Goal: Information Seeking & Learning: Find specific page/section

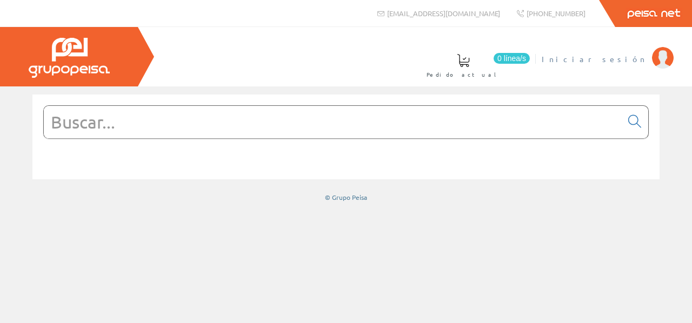
click at [628, 56] on span "Iniciar sesión" at bounding box center [594, 59] width 105 height 11
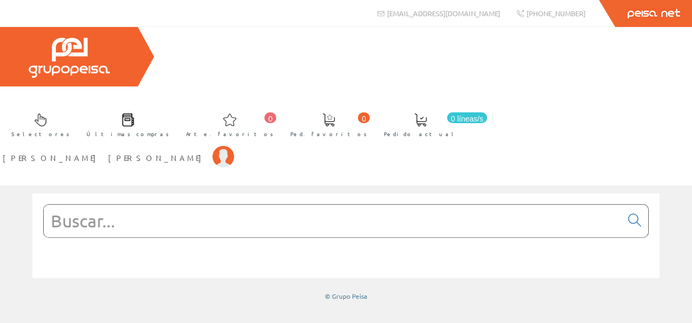
click at [135, 114] on span at bounding box center [128, 120] width 13 height 13
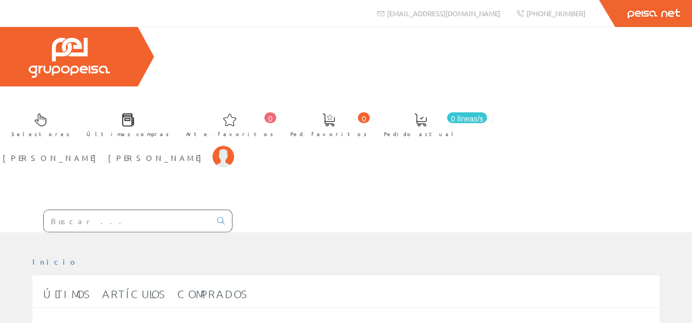
click at [600, 257] on ul "Inicio" at bounding box center [345, 266] width 627 height 19
click at [175, 104] on link "Últimas compras" at bounding box center [125, 123] width 99 height 39
click at [135, 114] on span at bounding box center [128, 120] width 13 height 13
click at [189, 318] on th "Descripción del artículo" at bounding box center [385, 327] width 528 height 19
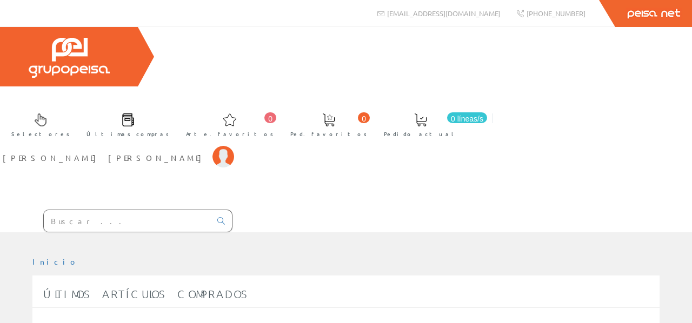
click at [194, 318] on th "Descripción del artículo" at bounding box center [385, 327] width 528 height 19
click at [207, 153] on font "[PERSON_NAME]" at bounding box center [105, 158] width 204 height 10
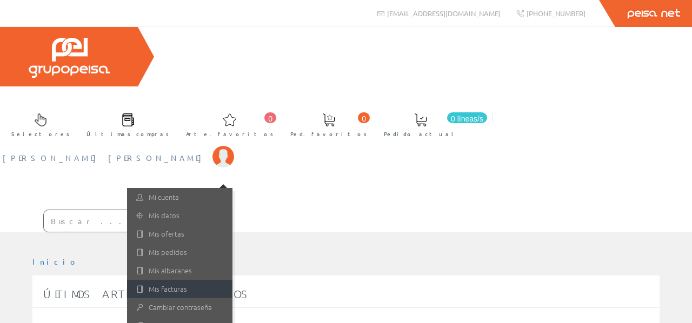
click at [187, 284] on font "Mis facturas" at bounding box center [168, 289] width 38 height 10
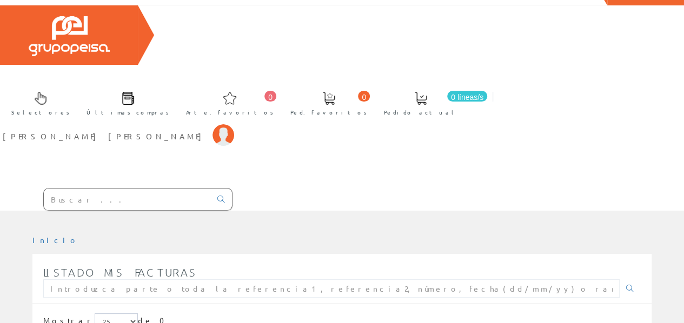
scroll to position [34, 0]
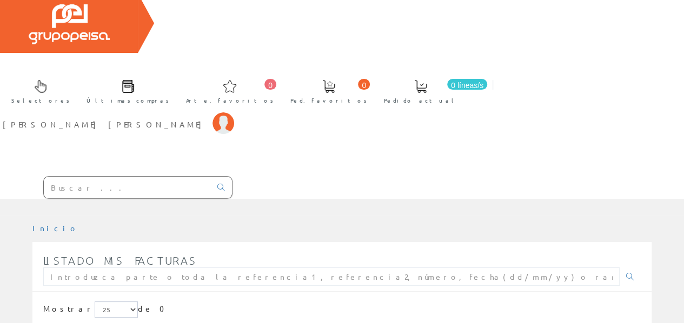
click at [58, 304] on font "Mostrar" at bounding box center [68, 309] width 51 height 10
click at [95, 302] on select "5 15 25" at bounding box center [116, 310] width 43 height 16
click at [106, 302] on select "5 15 25" at bounding box center [116, 310] width 43 height 16
click at [95, 302] on select "5 15 25" at bounding box center [116, 310] width 43 height 16
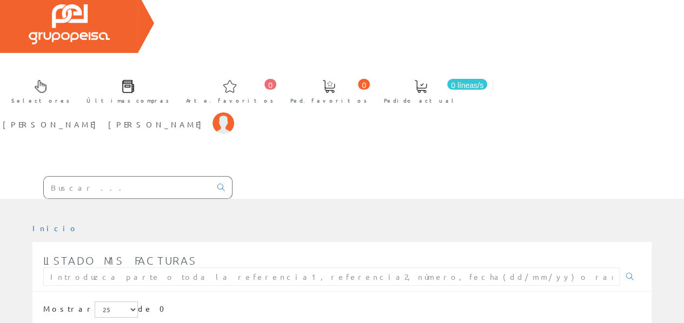
click at [182, 302] on div "Mostrar 5 15 25 de 0" at bounding box center [341, 311] width 597 height 19
click at [502, 268] on input "text" at bounding box center [331, 277] width 576 height 18
click at [214, 268] on input "text" at bounding box center [331, 277] width 576 height 18
type input "7"
click at [405, 223] on ul "Inicio" at bounding box center [341, 232] width 619 height 19
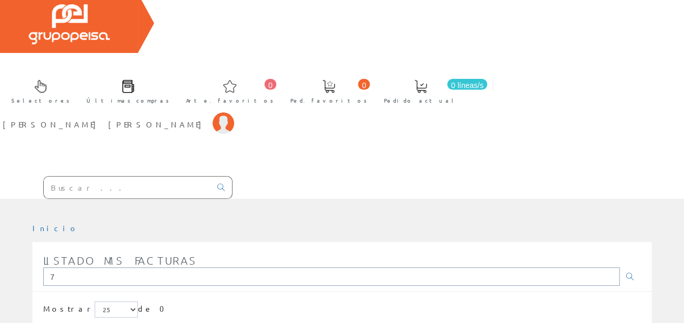
click at [123, 268] on input "7" at bounding box center [331, 277] width 576 height 18
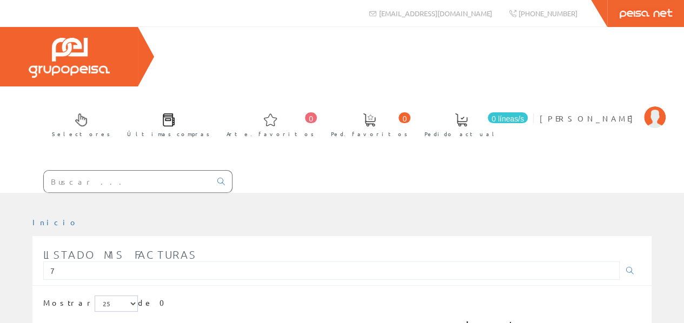
scroll to position [34, 0]
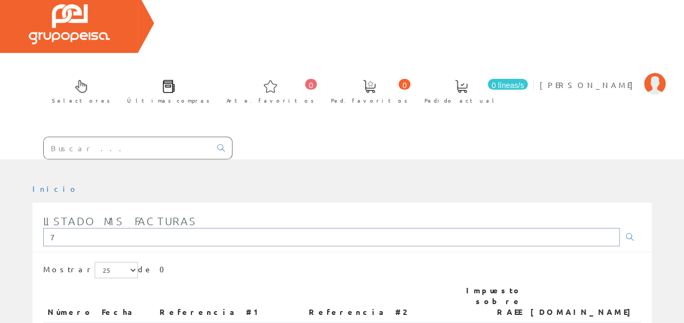
drag, startPoint x: 65, startPoint y: 172, endPoint x: 3, endPoint y: 171, distance: 62.2
click at [3, 184] on div "Inicio Listado mis facturas 7 Mostrar 5 15 25 de 0 Número Fecha Referencia #1 R…" at bounding box center [342, 286] width 684 height 204
click at [123, 228] on input "text" at bounding box center [331, 237] width 576 height 18
type input "01/07/25:01/09/25"
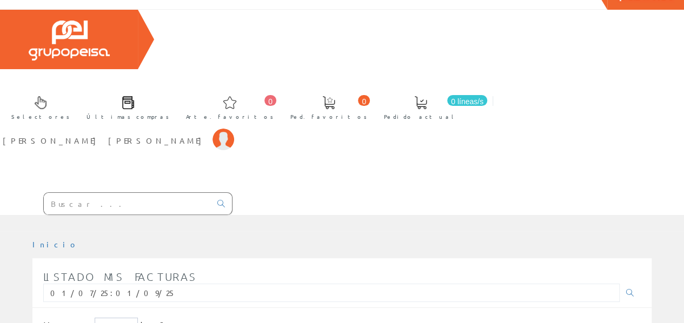
scroll to position [34, 0]
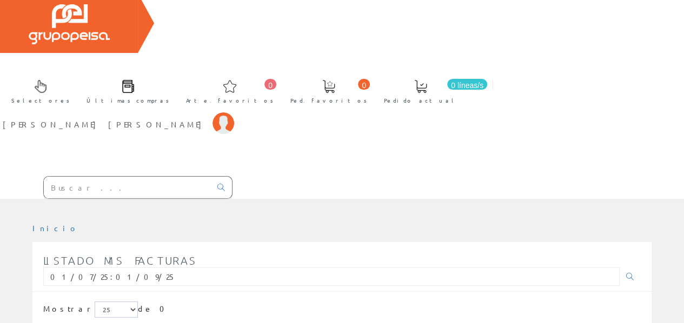
click at [138, 304] on font "de 0" at bounding box center [154, 309] width 33 height 10
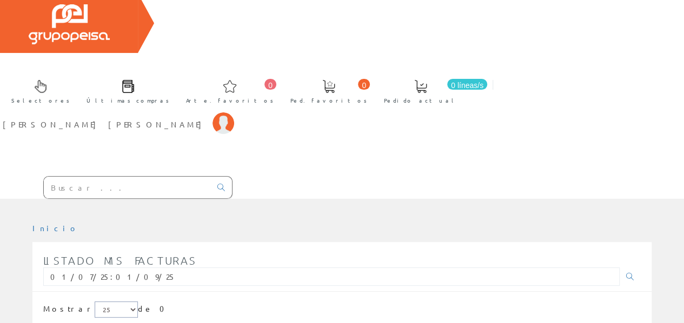
click at [110, 302] on select "5 15 25" at bounding box center [116, 310] width 43 height 16
click at [168, 268] on input "01/07/25:01/09/25" at bounding box center [331, 277] width 576 height 18
click at [127, 177] on input "text" at bounding box center [127, 188] width 167 height 22
click at [207, 119] on span "[PERSON_NAME] [PERSON_NAME]" at bounding box center [105, 124] width 204 height 11
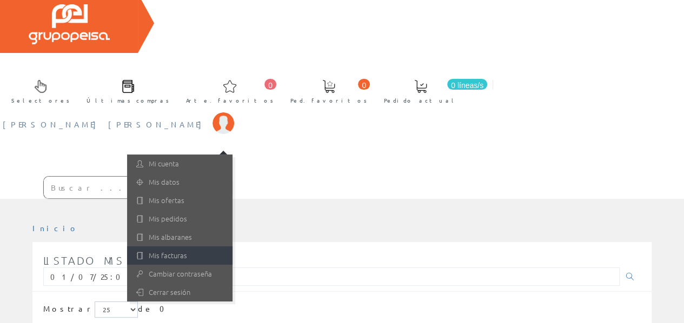
click at [187, 250] on font "Mis facturas" at bounding box center [168, 255] width 38 height 10
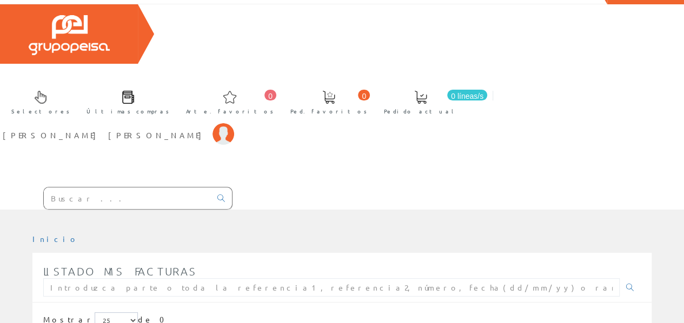
scroll to position [34, 0]
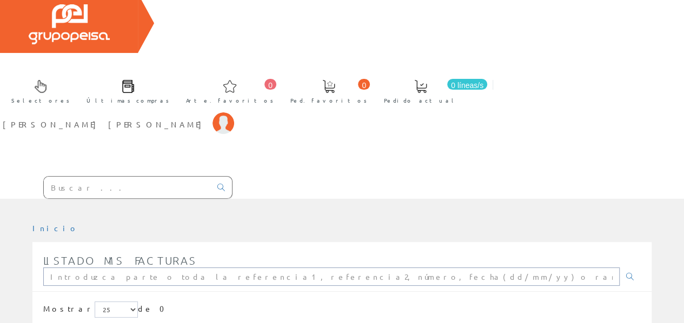
click at [131, 268] on input "text" at bounding box center [331, 277] width 576 height 18
click at [619, 268] on link at bounding box center [630, 277] width 22 height 18
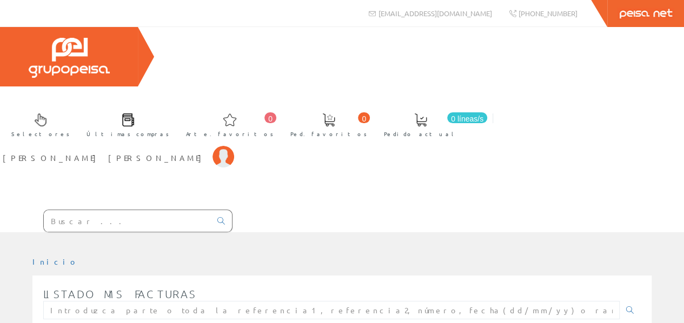
click at [276, 112] on span "0" at bounding box center [270, 117] width 12 height 11
click at [427, 114] on span at bounding box center [420, 120] width 13 height 13
click at [457, 130] on font "Pedido actual" at bounding box center [421, 134] width 74 height 8
click at [372, 104] on link "0 Ped. favoritos" at bounding box center [325, 123] width 93 height 39
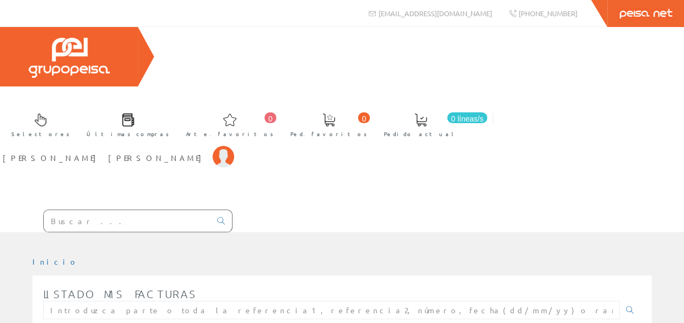
click at [372, 104] on link "0 Ped. favoritos" at bounding box center [325, 123] width 93 height 39
click at [236, 114] on span at bounding box center [229, 120] width 13 height 13
click at [169, 129] on span "Últimas compras" at bounding box center [127, 134] width 83 height 11
click at [175, 104] on link "Últimas compras" at bounding box center [125, 123] width 99 height 39
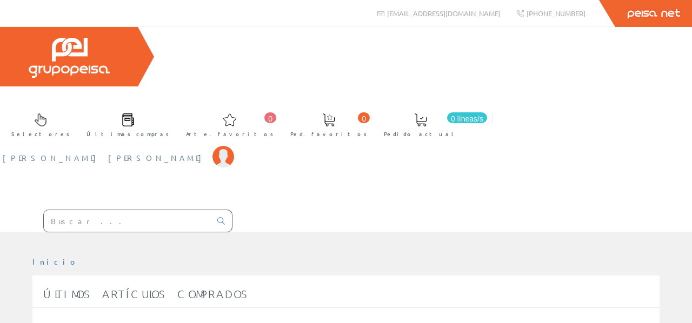
click at [207, 153] on font "[PERSON_NAME] [PERSON_NAME]" at bounding box center [105, 158] width 204 height 10
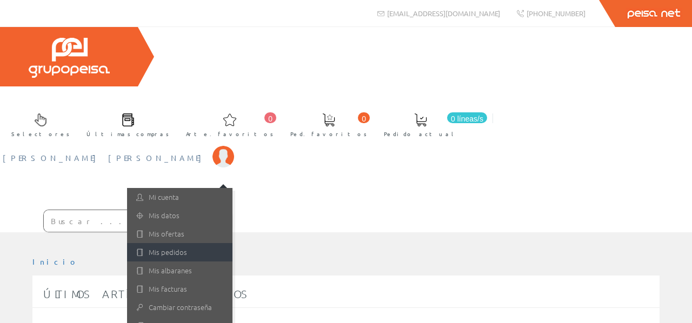
click at [187, 247] on font "Mis pedidos" at bounding box center [168, 252] width 38 height 10
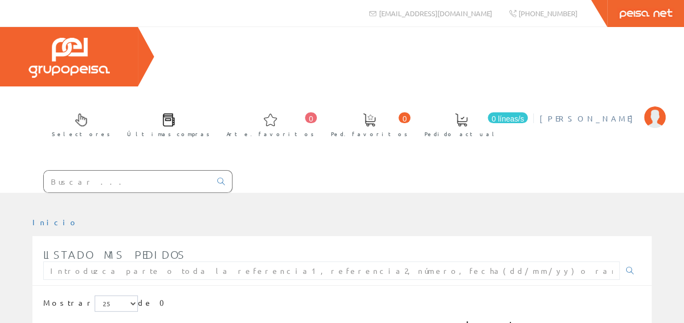
click at [587, 104] on li "[PERSON_NAME] Mi cuenta Mis datos Mis ofertas Mis pedidos Mis albaranes Mis fac…" at bounding box center [602, 125] width 131 height 42
click at [594, 114] on font "[PERSON_NAME] [PERSON_NAME]" at bounding box center [589, 119] width 99 height 10
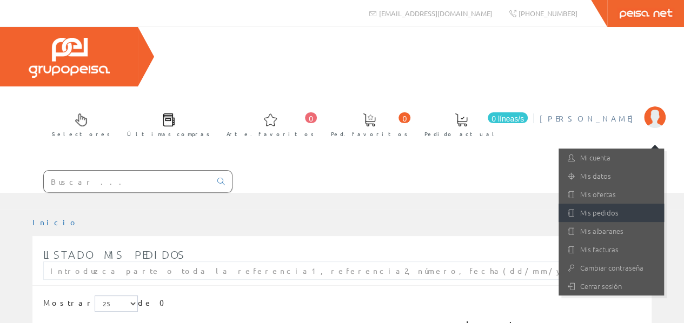
click at [605, 208] on font "Mis pedidos" at bounding box center [599, 213] width 38 height 10
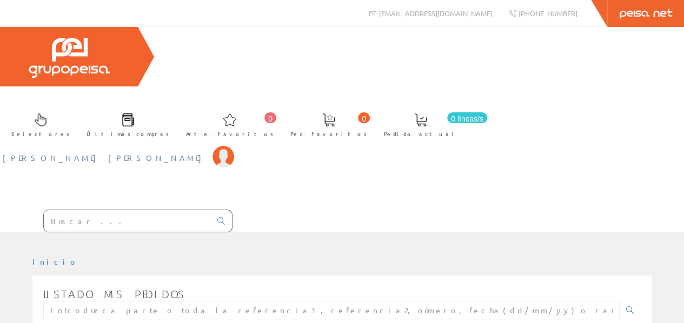
click at [207, 153] on font "[PERSON_NAME]" at bounding box center [105, 158] width 204 height 10
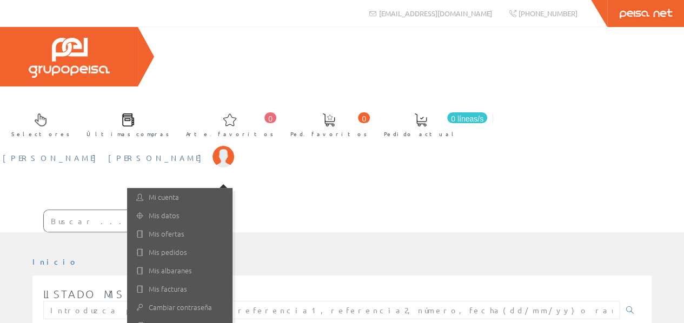
click at [175, 104] on link "Últimas compras" at bounding box center [125, 123] width 99 height 39
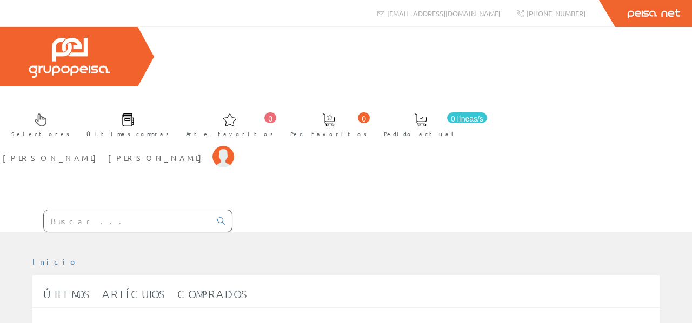
click at [427, 114] on span at bounding box center [420, 120] width 13 height 13
click at [457, 130] on font "Pedido actual" at bounding box center [421, 134] width 74 height 8
click at [195, 210] on input "text" at bounding box center [127, 221] width 167 height 22
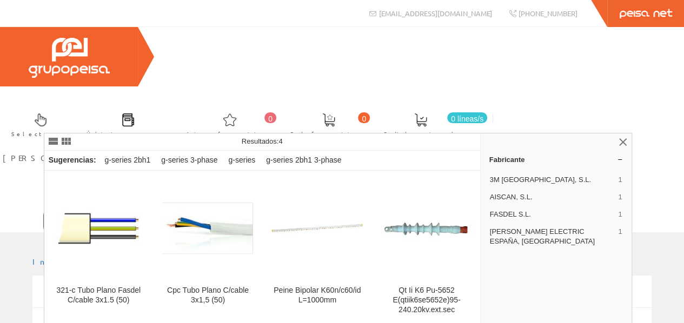
type input "gw"
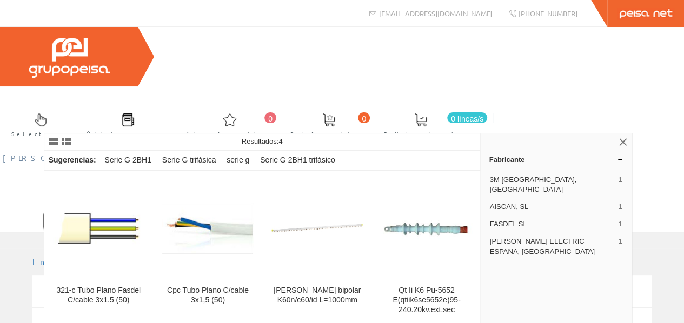
click at [207, 153] on font "[PERSON_NAME] [PERSON_NAME]" at bounding box center [105, 158] width 204 height 10
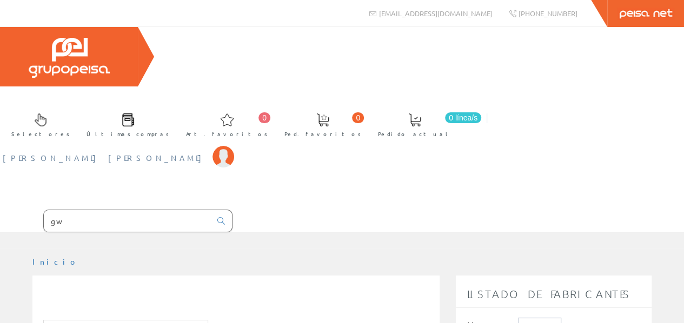
click at [234, 146] on img at bounding box center [223, 157] width 22 height 22
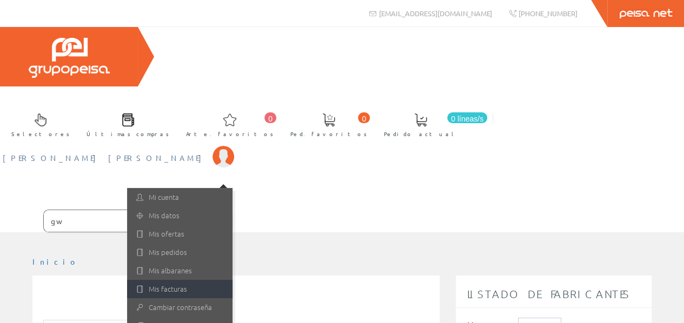
click at [187, 284] on font "Mis facturas" at bounding box center [168, 289] width 38 height 10
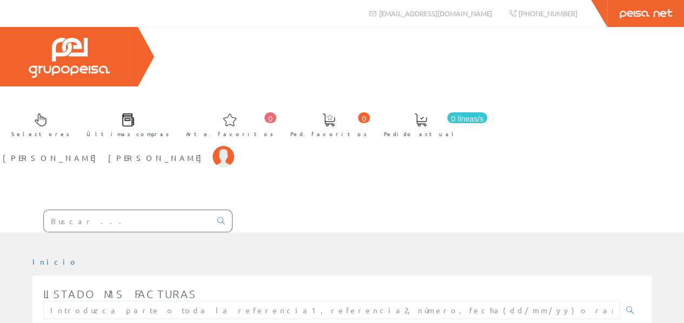
scroll to position [34, 0]
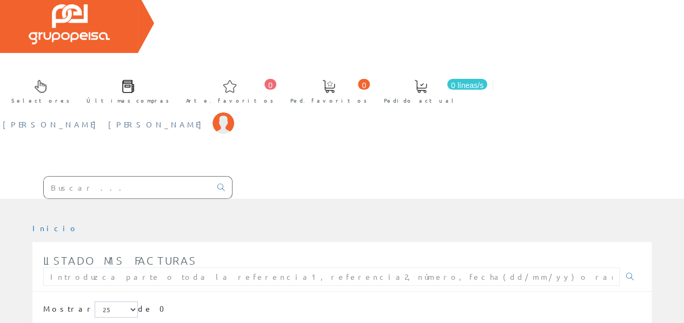
click at [207, 119] on font "[PERSON_NAME] [PERSON_NAME]" at bounding box center [105, 124] width 204 height 10
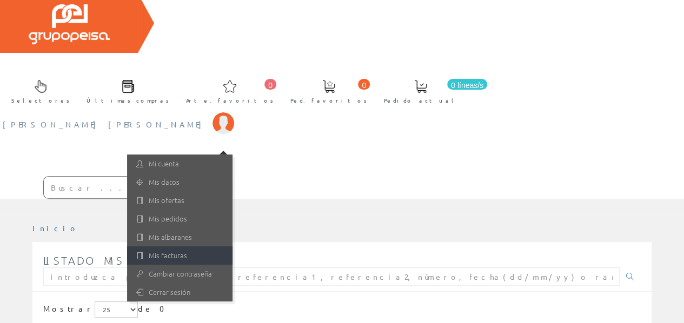
click at [187, 250] on font "Mis facturas" at bounding box center [168, 255] width 38 height 10
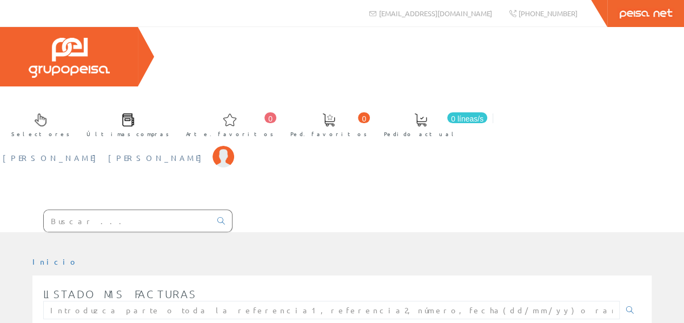
click at [207, 153] on font "[PERSON_NAME] [PERSON_NAME]" at bounding box center [105, 158] width 204 height 10
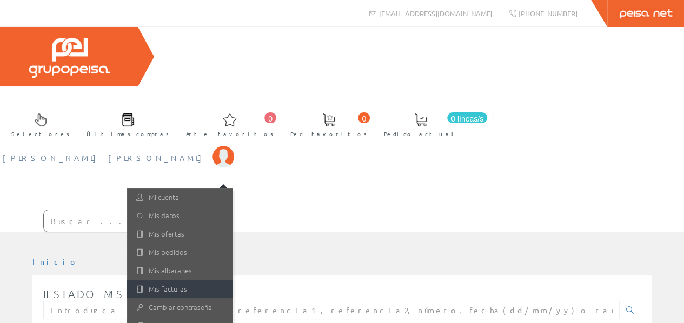
click at [187, 284] on font "Mis facturas" at bounding box center [168, 289] width 38 height 10
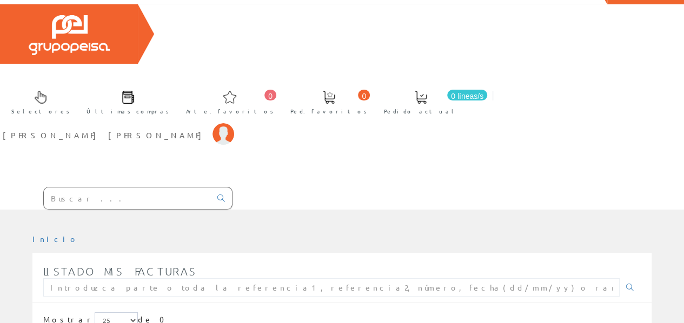
scroll to position [34, 0]
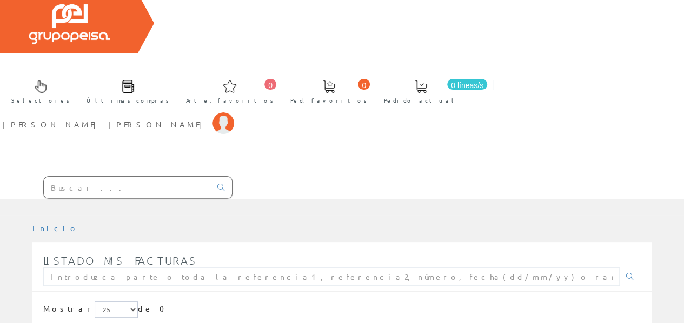
click at [457, 223] on ul "Inicio" at bounding box center [341, 232] width 619 height 19
click at [228, 268] on input "text" at bounding box center [331, 277] width 576 height 18
click at [307, 223] on ul "Inicio" at bounding box center [341, 232] width 619 height 19
click at [195, 268] on input "text" at bounding box center [331, 277] width 576 height 18
type input "01/07/25:01/09/25"
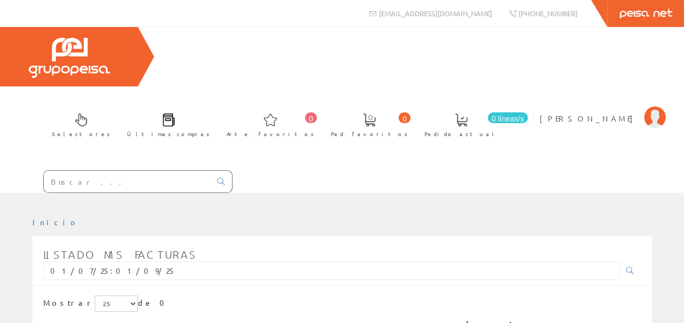
click at [325, 209] on div "Inicio Listado mis facturas 01/07/25:01/09/25 Mostrar 5 15 25 de 0 Número Fecha…" at bounding box center [342, 319] width 684 height 220
click at [554, 114] on div "Selectores Últimas compras 0 0" at bounding box center [342, 110] width 684 height 166
click at [587, 114] on font "[PERSON_NAME] [PERSON_NAME]" at bounding box center [589, 119] width 99 height 10
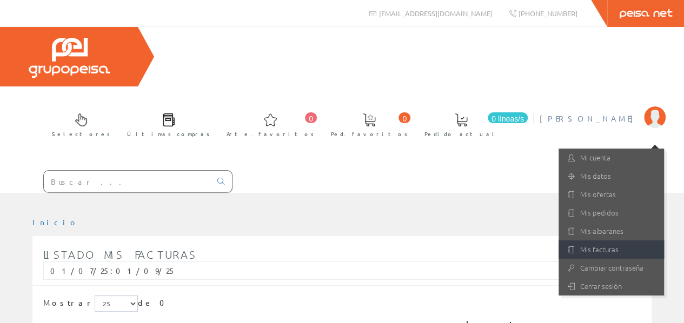
click at [599, 244] on font "Mis facturas" at bounding box center [599, 249] width 38 height 10
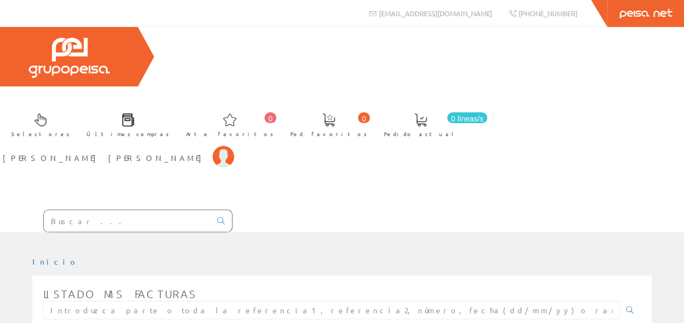
scroll to position [34, 0]
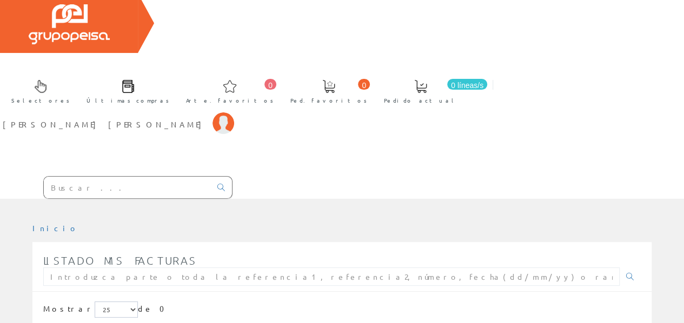
click at [330, 249] on div "Listado mis facturas" at bounding box center [341, 270] width 597 height 43
click at [207, 119] on font "[PERSON_NAME] [PERSON_NAME]" at bounding box center [105, 124] width 204 height 10
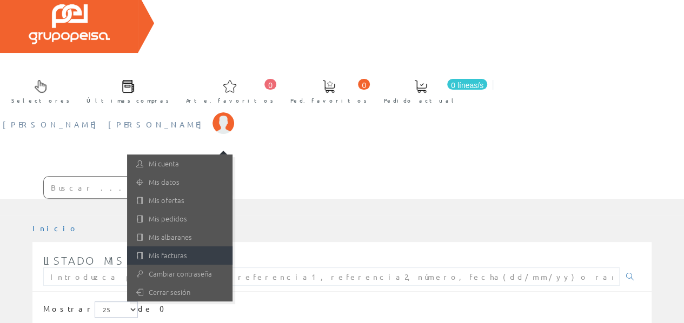
click at [187, 250] on font "Mis facturas" at bounding box center [168, 255] width 38 height 10
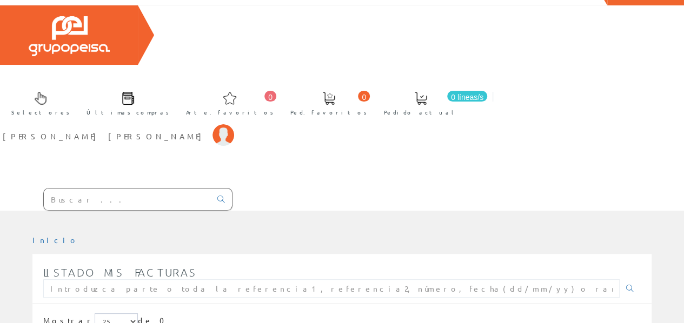
scroll to position [34, 0]
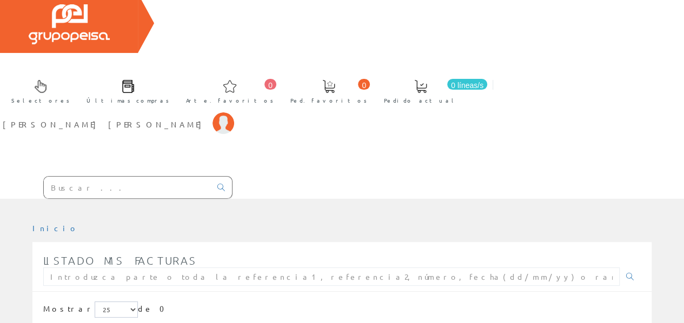
click at [505, 199] on div at bounding box center [342, 207] width 684 height 16
click at [514, 223] on ul "Inicio" at bounding box center [341, 232] width 619 height 19
click at [279, 71] on link "0 Arte. favoritos" at bounding box center [227, 90] width 104 height 39
click at [207, 119] on font "[PERSON_NAME] [PERSON_NAME]" at bounding box center [105, 124] width 204 height 10
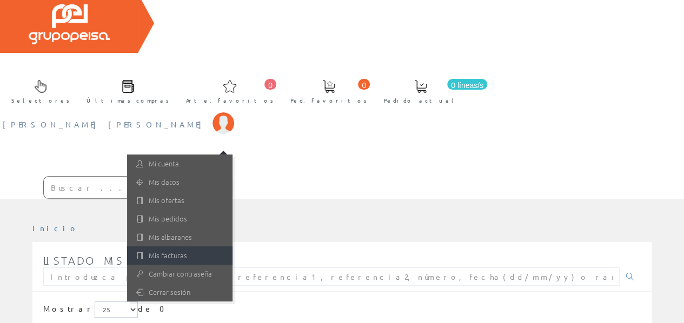
click at [187, 250] on font "Mis facturas" at bounding box center [168, 255] width 38 height 10
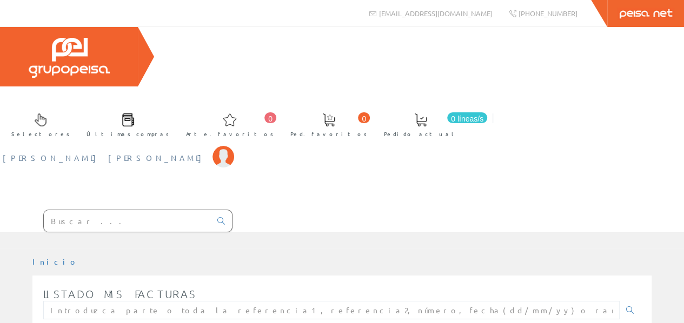
click at [207, 153] on font "[PERSON_NAME] [PERSON_NAME]" at bounding box center [105, 158] width 204 height 10
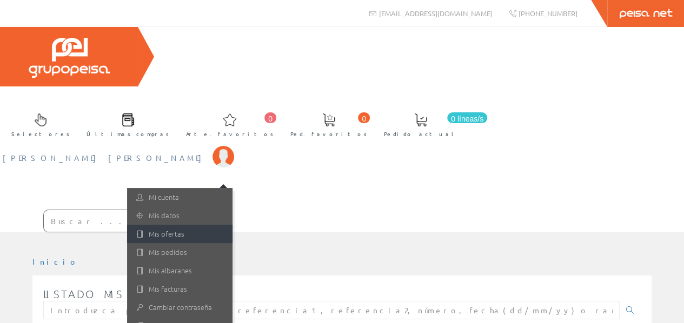
click at [184, 229] on font "Mis ofertas" at bounding box center [167, 234] width 36 height 10
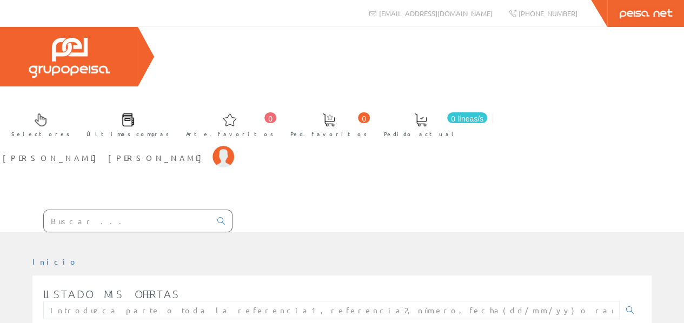
click at [547, 232] on div at bounding box center [342, 240] width 684 height 16
click at [56, 210] on input "text" at bounding box center [127, 221] width 167 height 22
type input "gw"
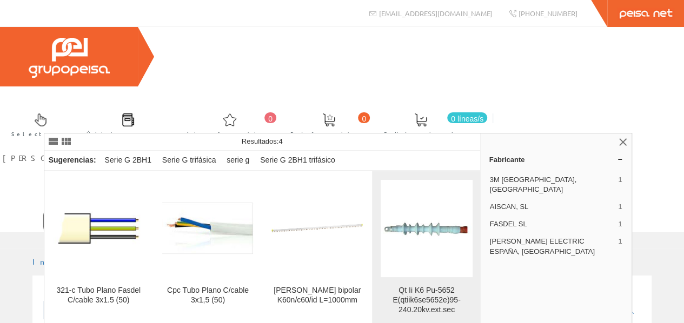
scroll to position [34, 0]
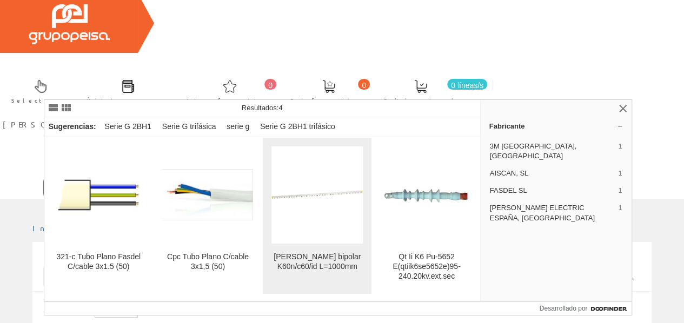
click at [311, 198] on img at bounding box center [316, 194] width 91 height 91
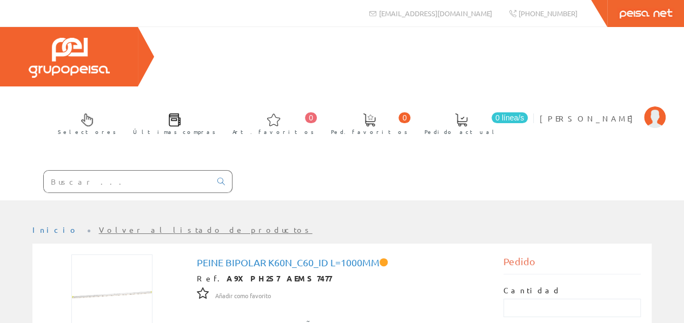
click at [444, 109] on div "Selectores Últimas compras 0 0" at bounding box center [342, 114] width 684 height 174
click at [589, 113] on span "[PERSON_NAME]" at bounding box center [589, 118] width 99 height 11
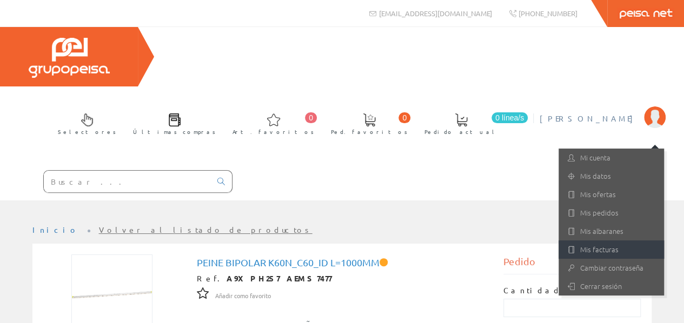
click at [602, 241] on link "Mis facturas" at bounding box center [610, 250] width 105 height 18
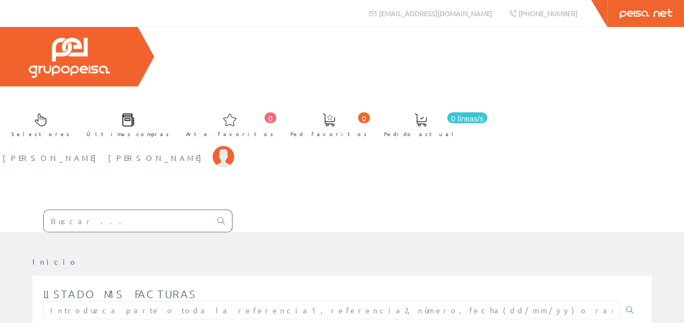
click at [207, 153] on font "[PERSON_NAME] [PERSON_NAME]" at bounding box center [105, 158] width 204 height 10
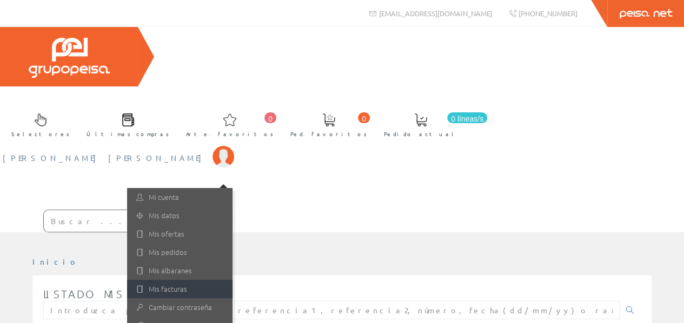
click at [187, 284] on font "Mis facturas" at bounding box center [168, 289] width 38 height 10
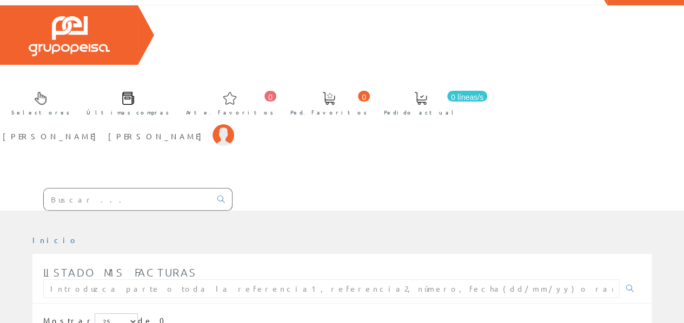
scroll to position [34, 0]
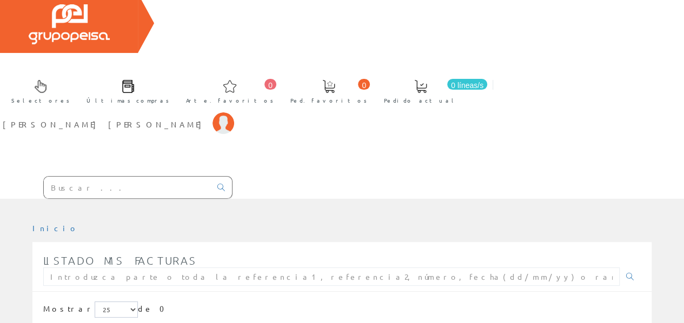
click at [175, 71] on link "Últimas compras" at bounding box center [125, 90] width 99 height 39
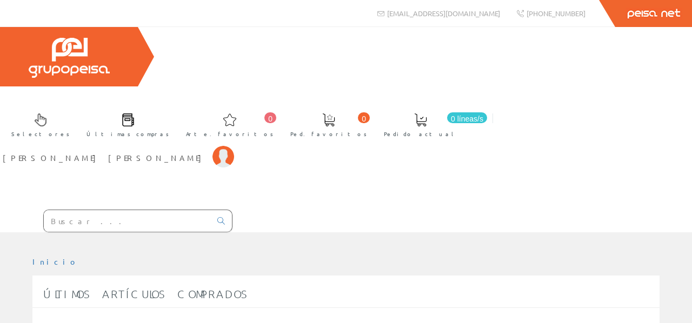
click at [358, 132] on div "Selectores Últimas compras 0 0" at bounding box center [346, 129] width 692 height 205
click at [47, 114] on span at bounding box center [40, 120] width 13 height 13
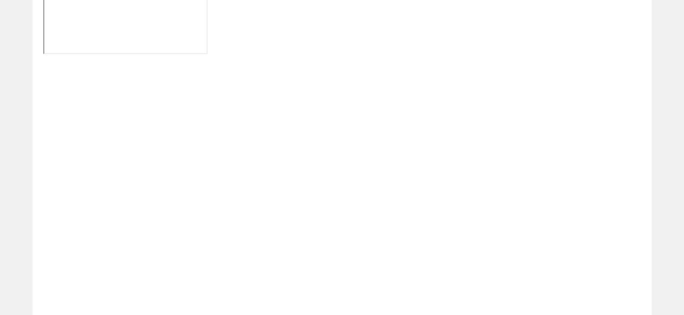
scroll to position [324, 0]
